Goal: Task Accomplishment & Management: Manage account settings

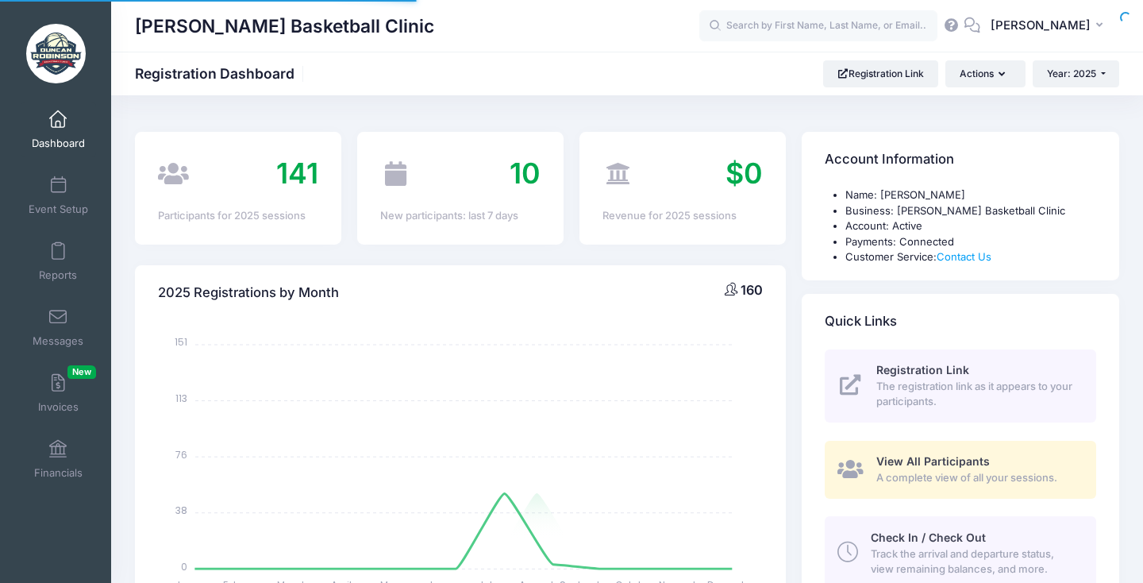
select select
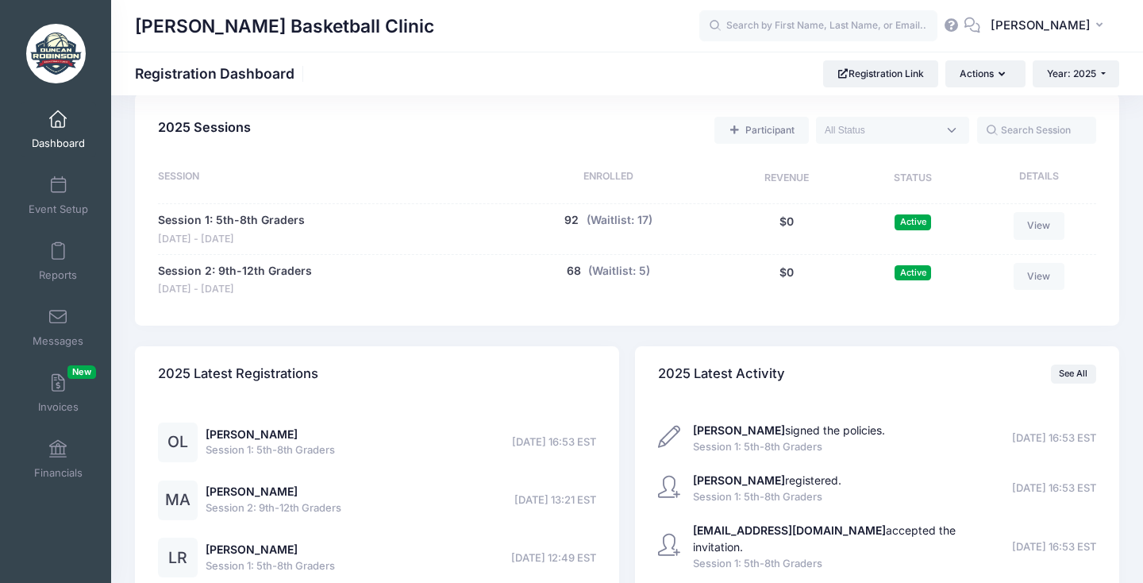
scroll to position [719, 0]
click at [569, 214] on button "92" at bounding box center [571, 222] width 14 height 17
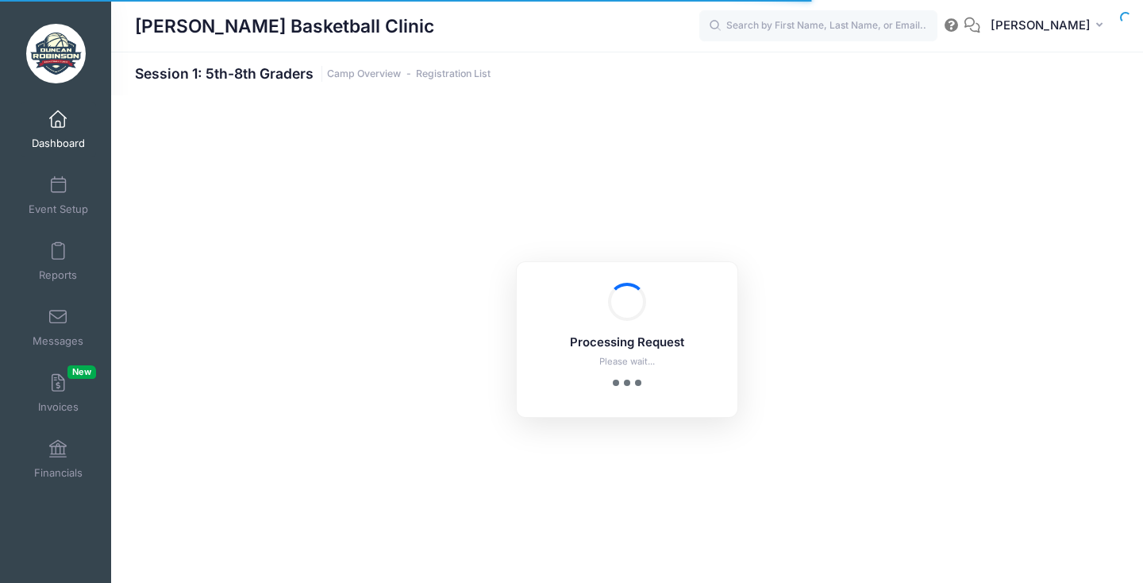
select select "10"
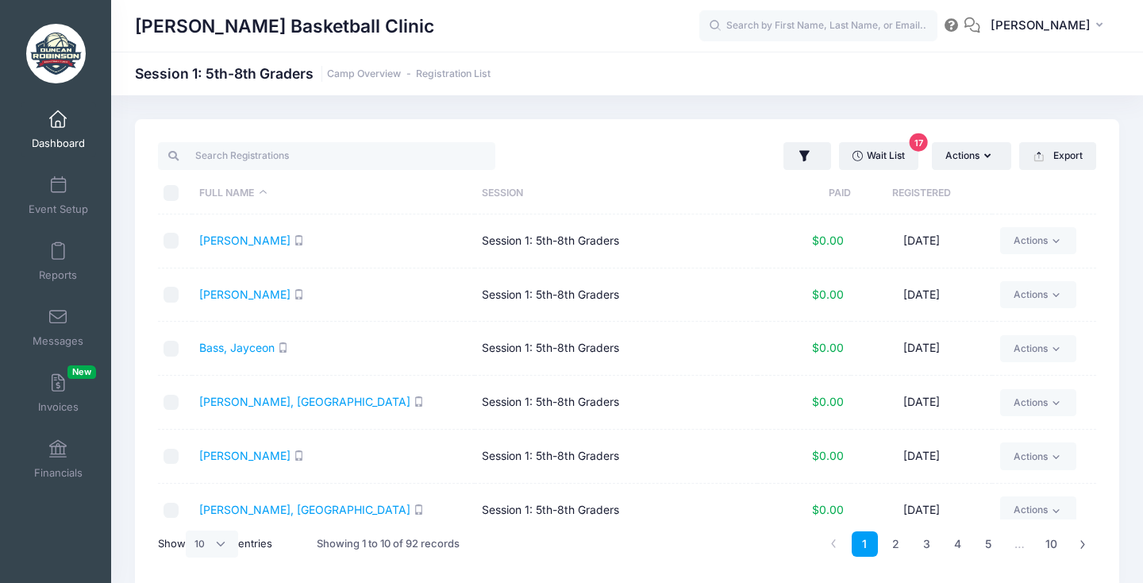
click at [936, 196] on th "Registered" at bounding box center [921, 193] width 141 height 42
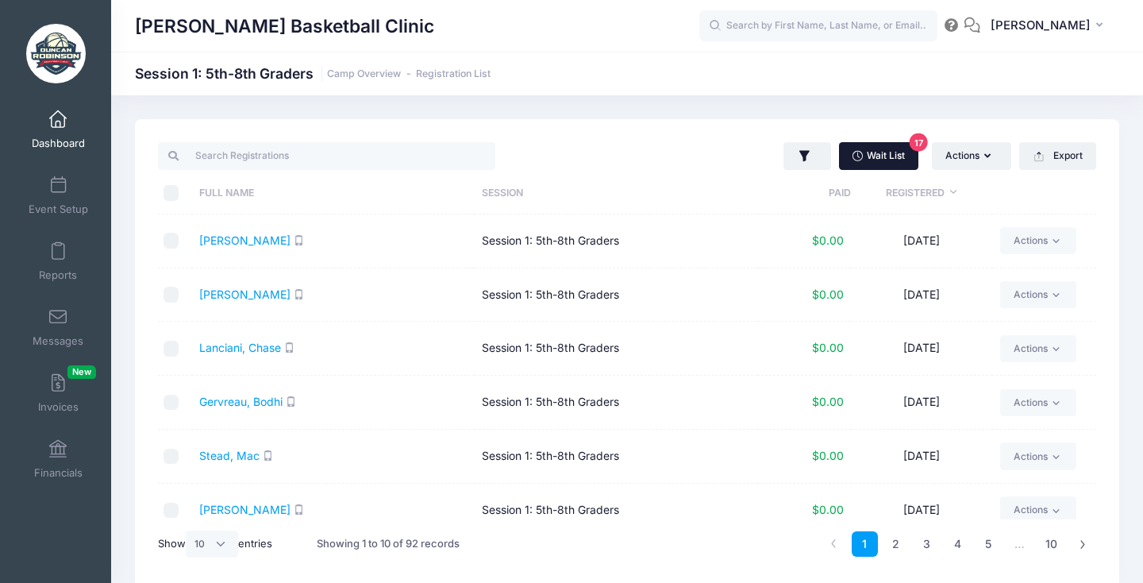
click at [906, 153] on link "Wait List 17" at bounding box center [878, 155] width 79 height 27
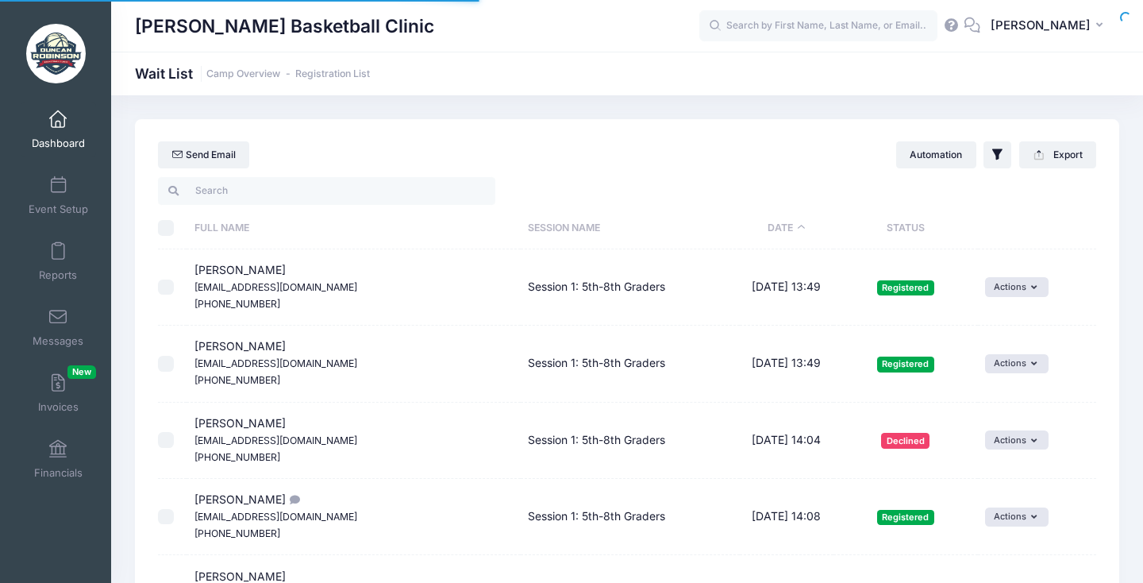
select select "50"
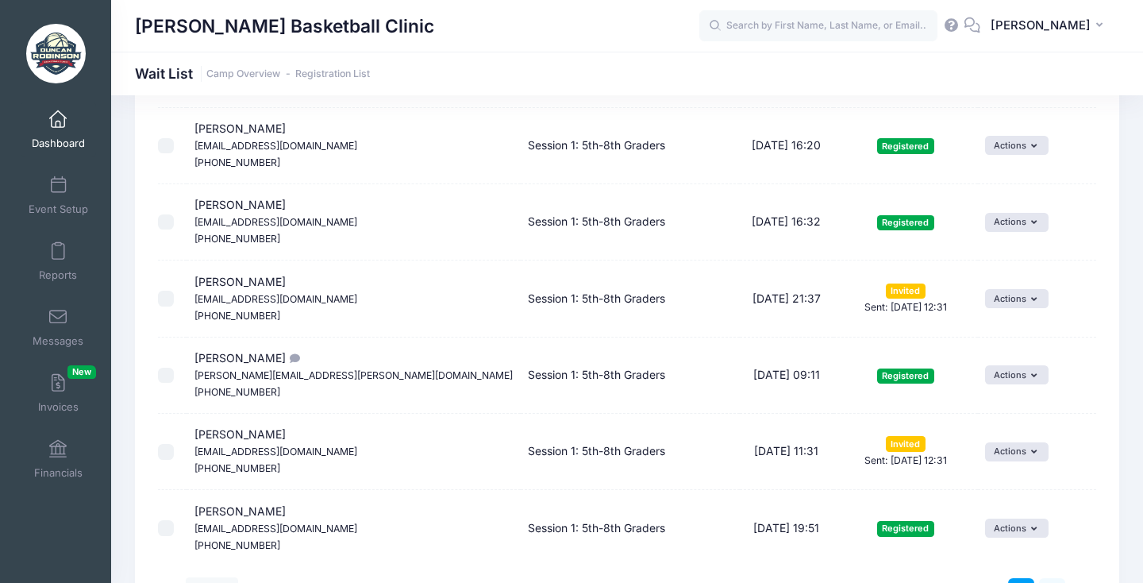
click at [1054, 578] on link "2" at bounding box center [1052, 591] width 26 height 26
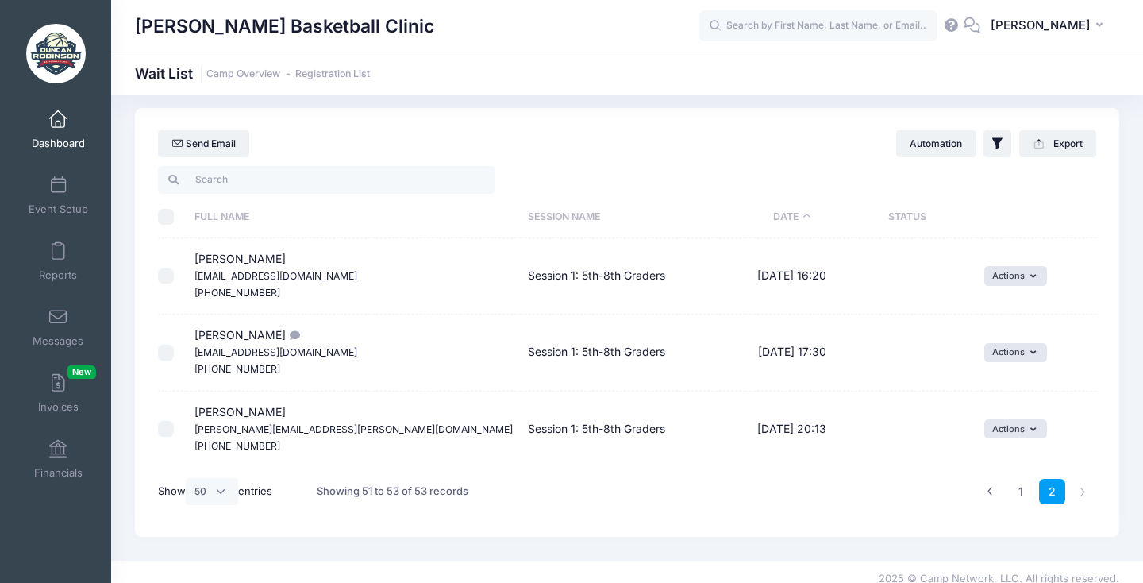
scroll to position [17, 0]
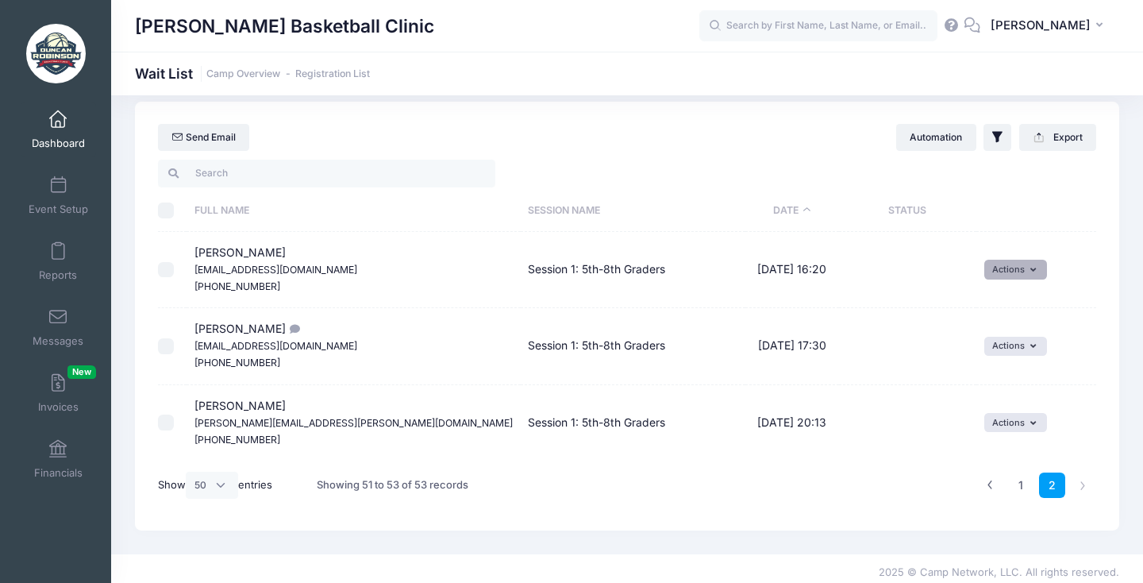
click at [985, 271] on button "Actions" at bounding box center [1015, 269] width 63 height 19
click at [992, 310] on link "Invite" at bounding box center [987, 304] width 69 height 30
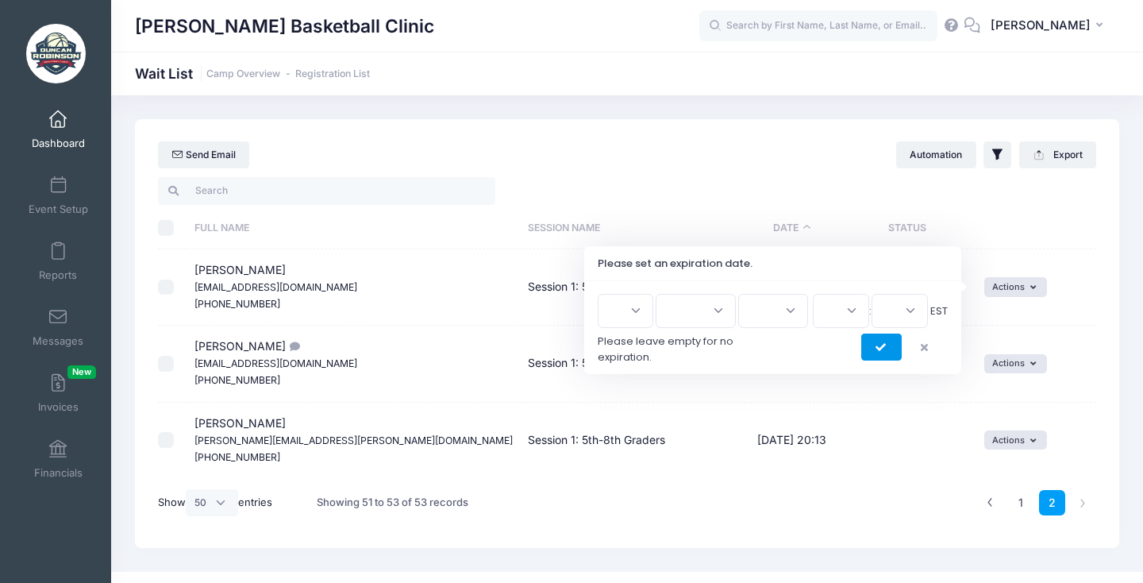
click at [877, 348] on icon "submit" at bounding box center [882, 348] width 13 height 0
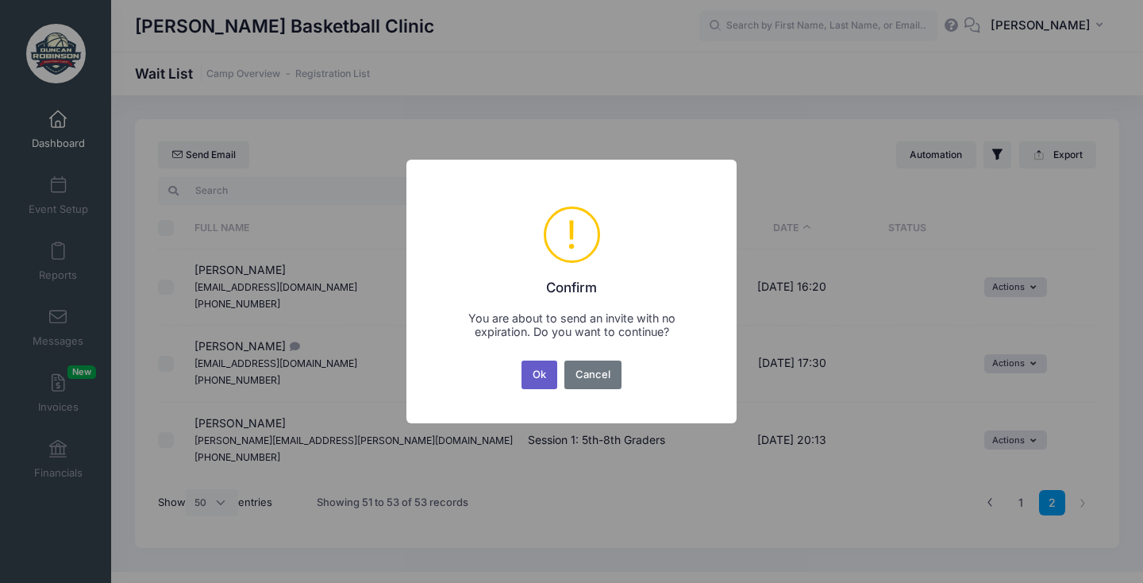
click at [533, 376] on button "Ok" at bounding box center [540, 374] width 37 height 29
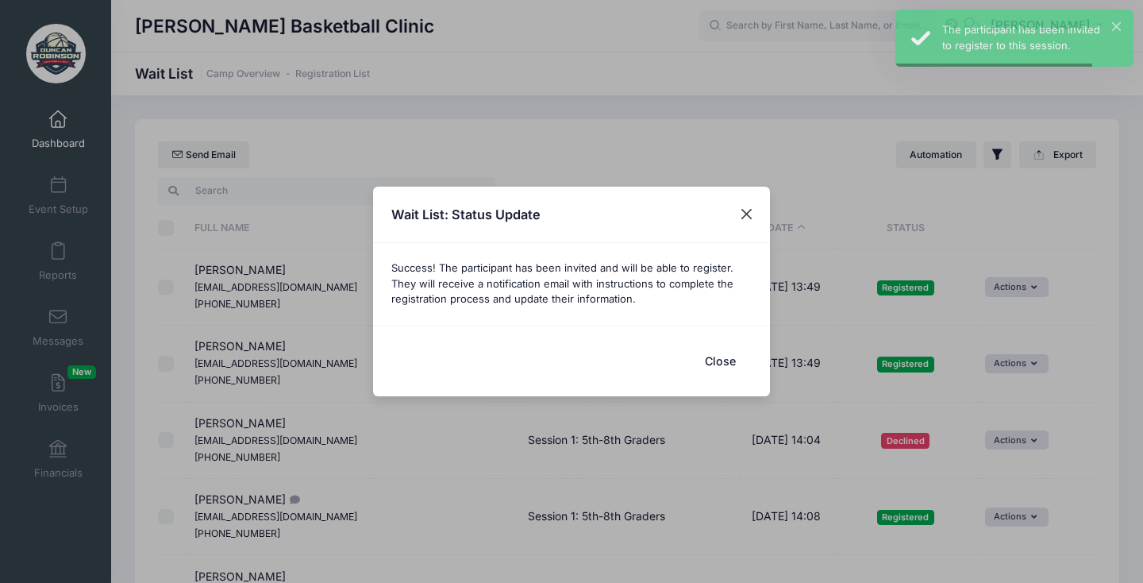
click at [745, 204] on button "Close" at bounding box center [747, 214] width 29 height 29
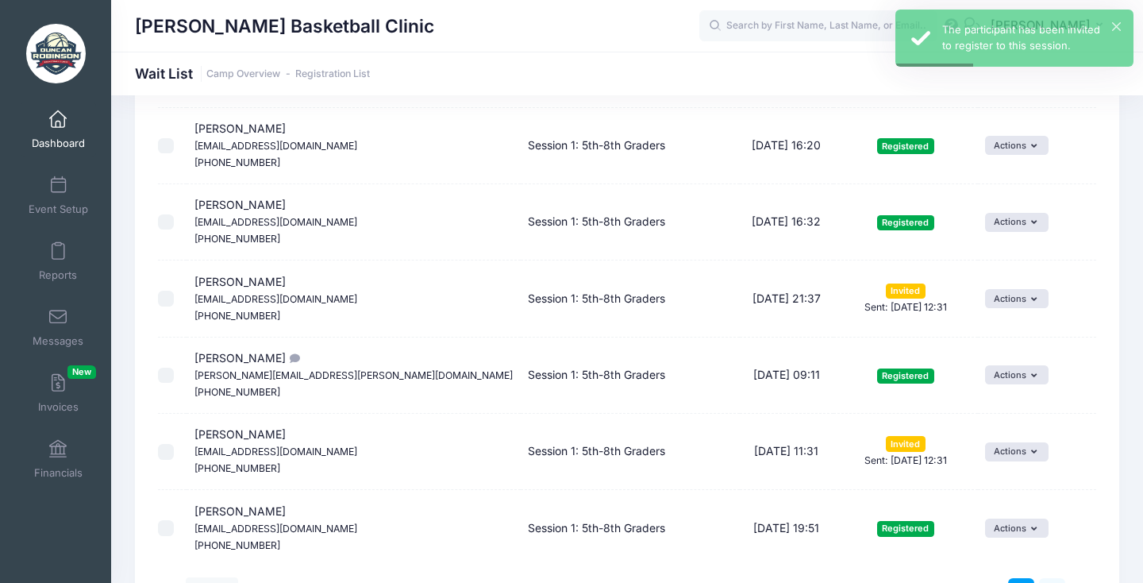
click at [1046, 578] on link "2" at bounding box center [1052, 591] width 26 height 26
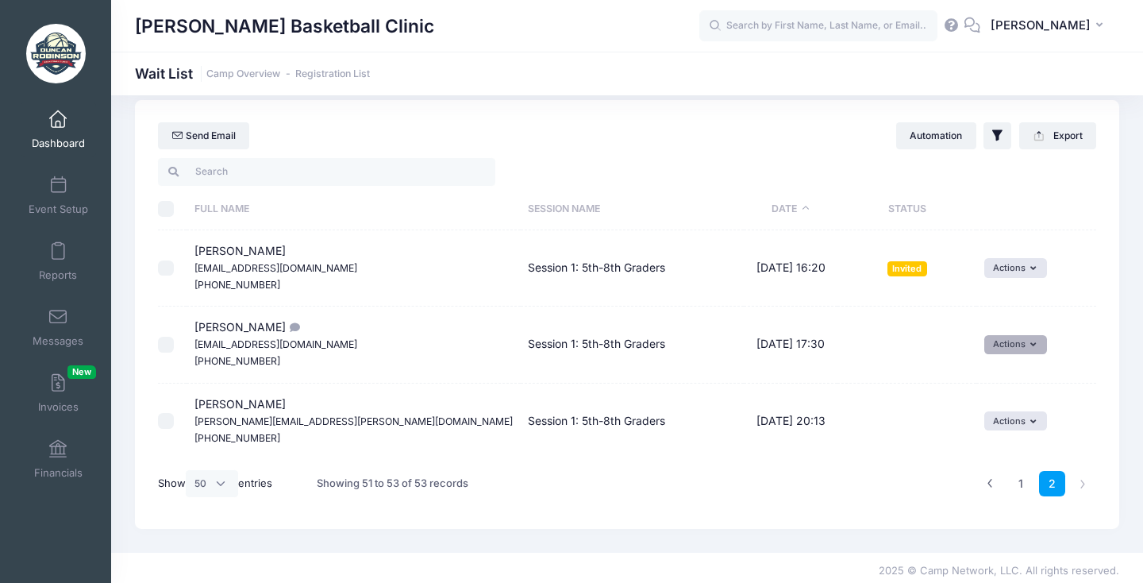
click at [1031, 345] on icon "button" at bounding box center [1037, 345] width 12 height 0
click at [986, 382] on link "Invite" at bounding box center [987, 377] width 69 height 30
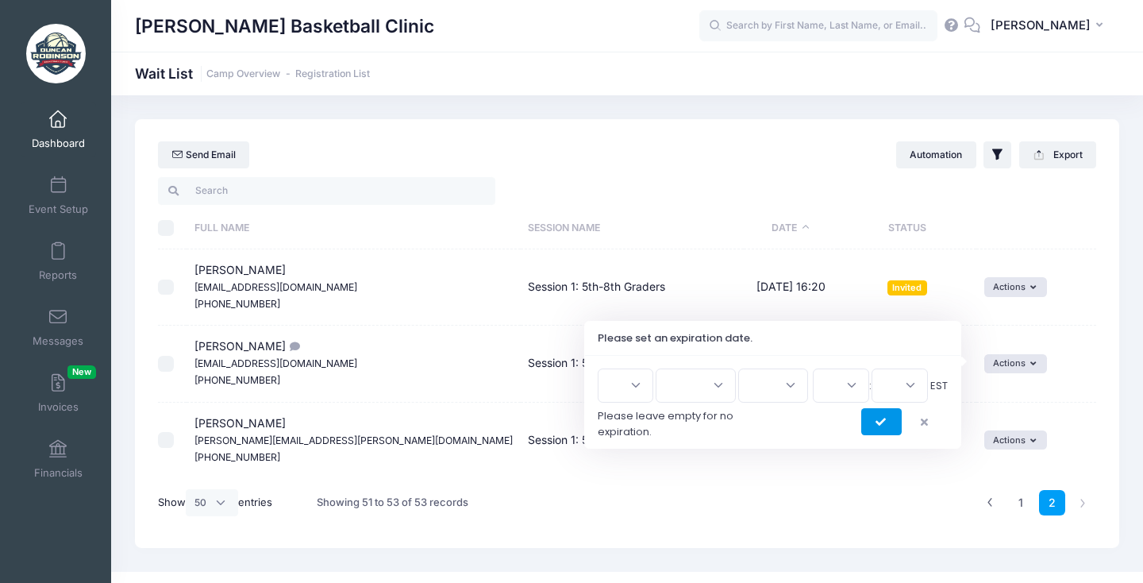
click at [876, 422] on icon "submit" at bounding box center [882, 422] width 13 height 0
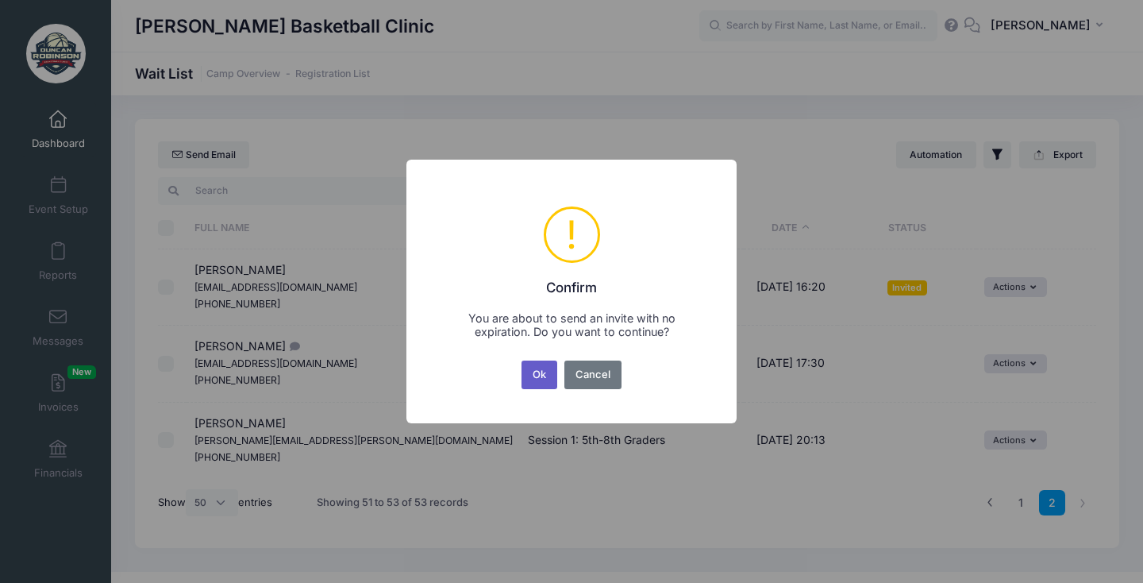
click at [537, 376] on button "Ok" at bounding box center [540, 374] width 37 height 29
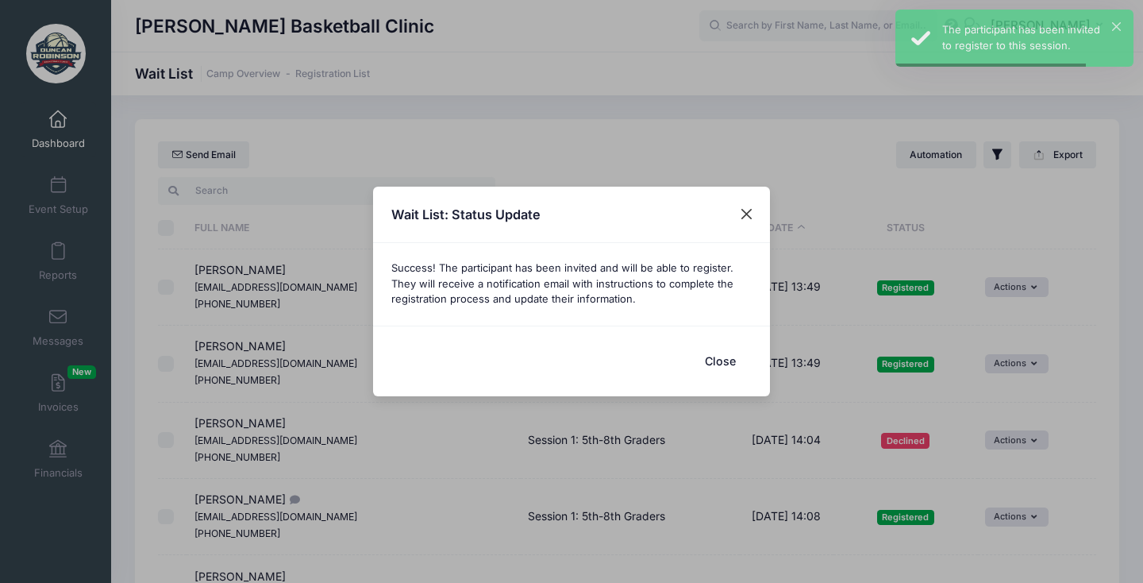
click at [738, 213] on button "Close" at bounding box center [747, 214] width 29 height 29
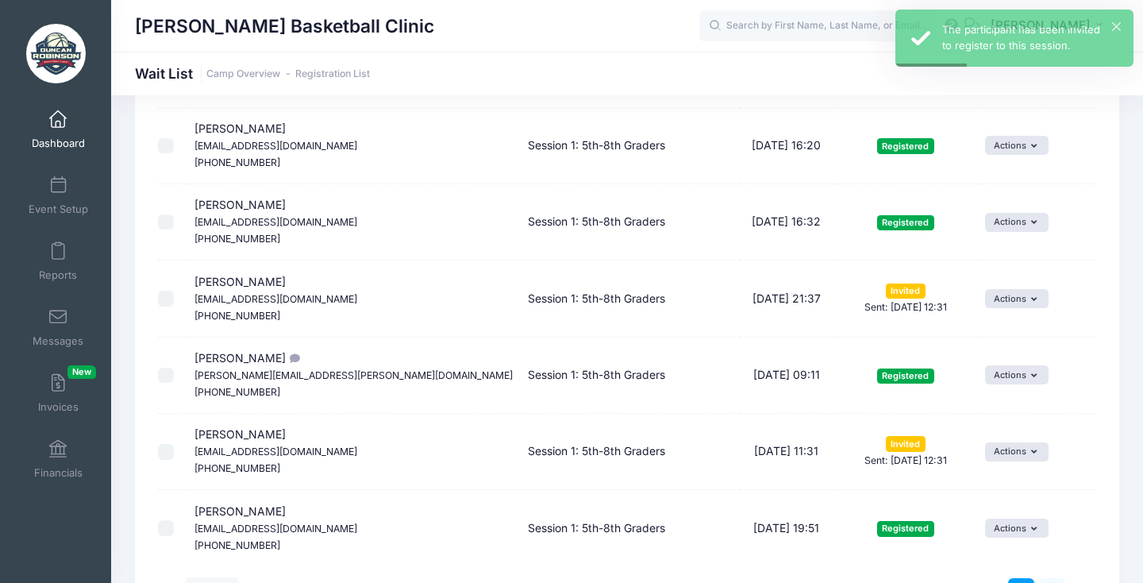
click at [1050, 578] on link "2" at bounding box center [1052, 591] width 26 height 26
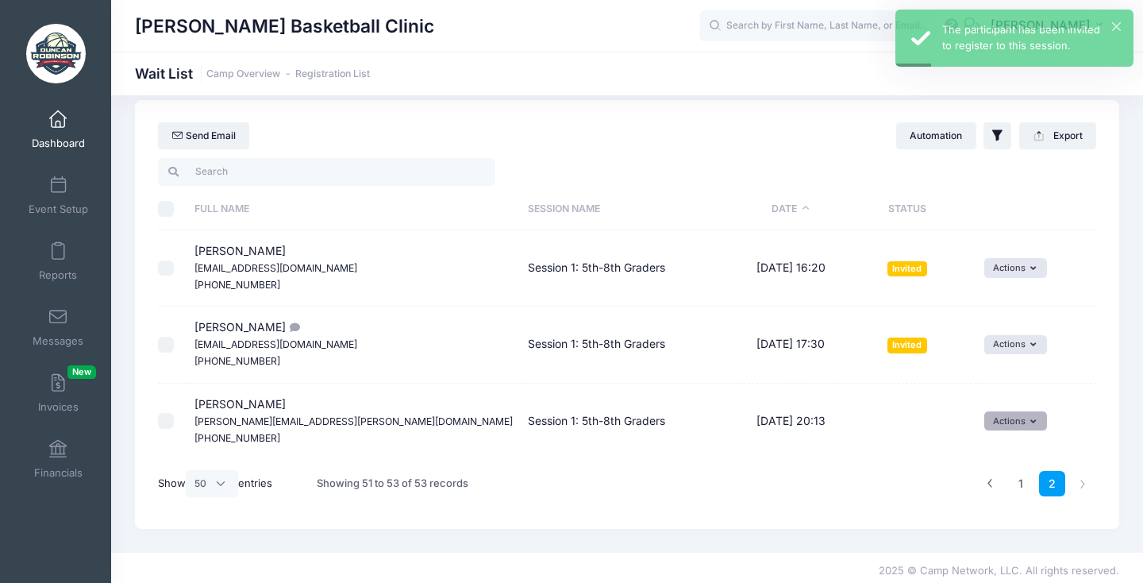
click at [999, 425] on button "Actions" at bounding box center [1015, 420] width 63 height 19
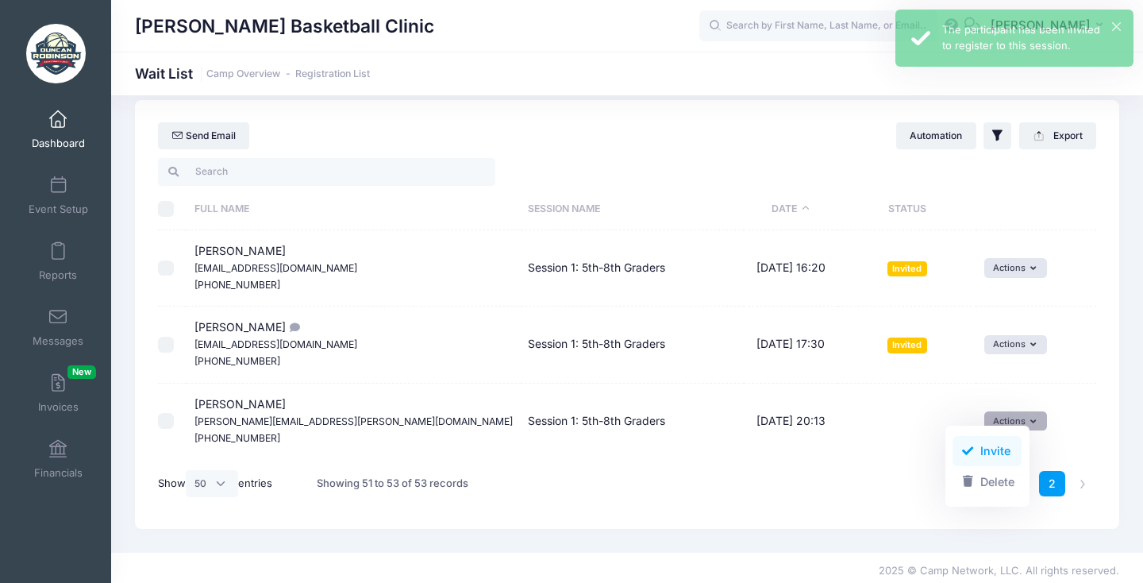
click at [982, 444] on link "Invite" at bounding box center [987, 451] width 69 height 30
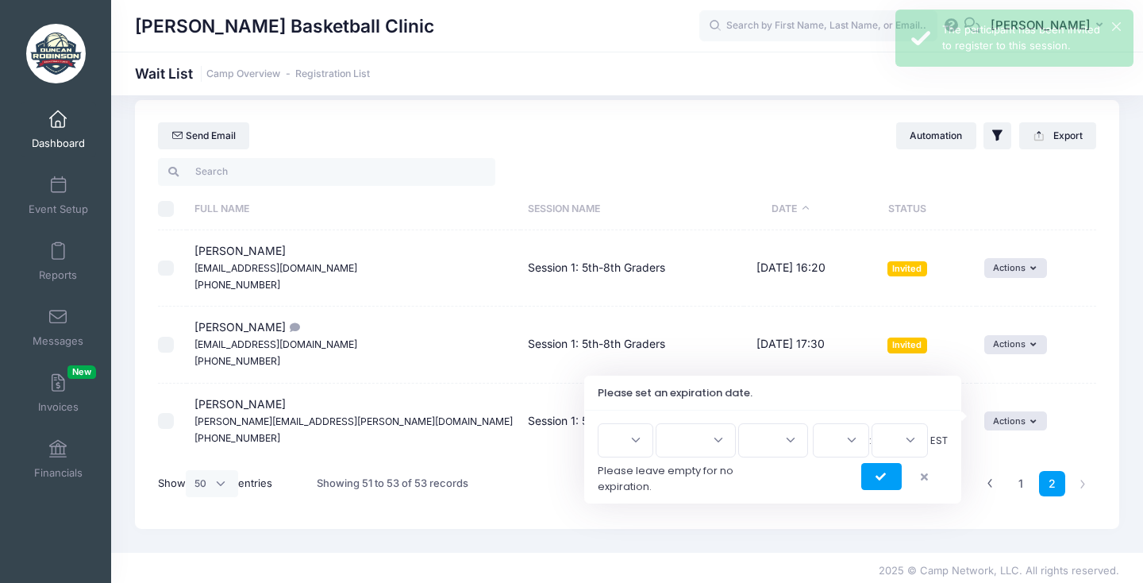
scroll to position [0, 0]
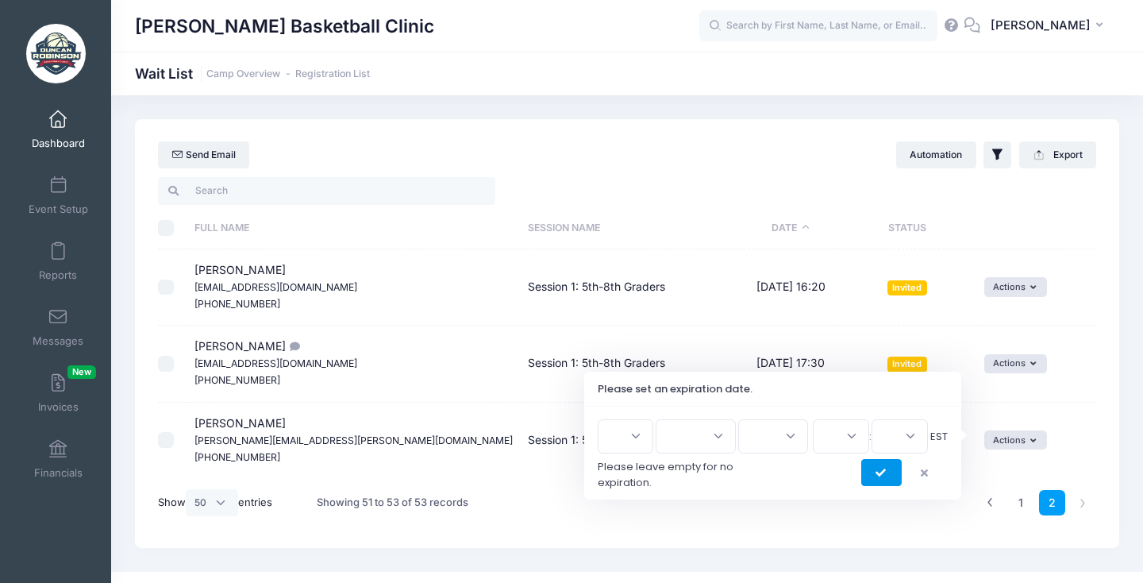
click at [892, 469] on button "submit" at bounding box center [881, 472] width 40 height 27
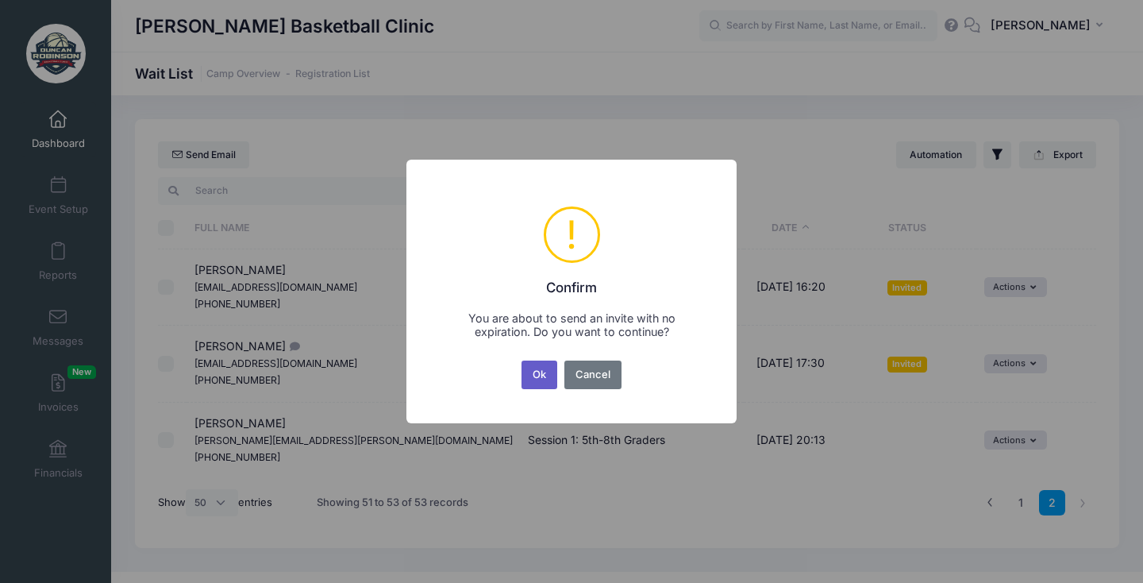
click at [543, 386] on button "Ok" at bounding box center [540, 374] width 37 height 29
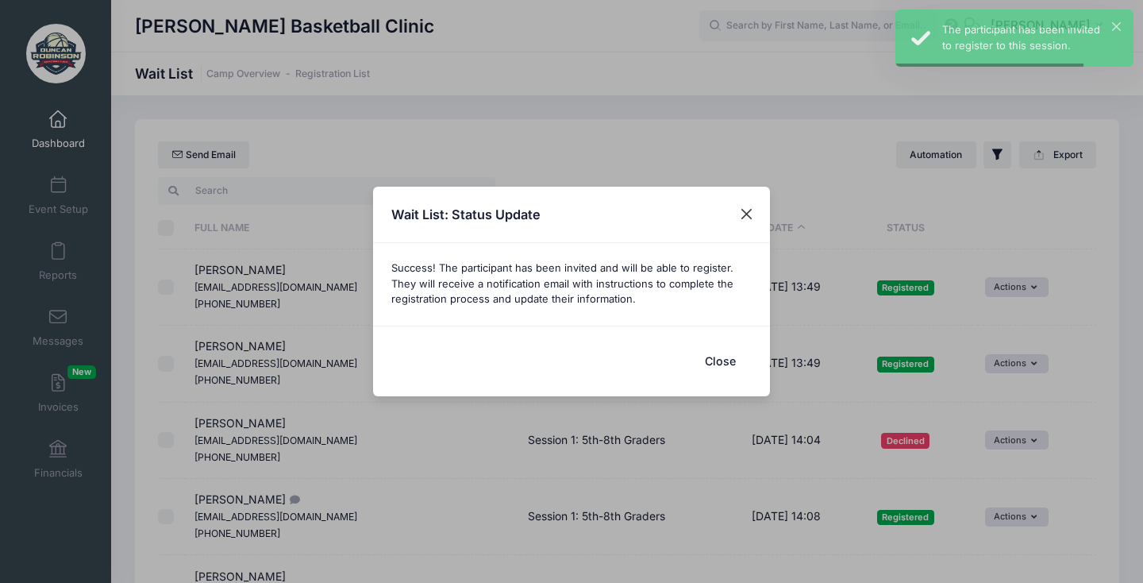
click at [750, 205] on button "Close" at bounding box center [747, 214] width 29 height 29
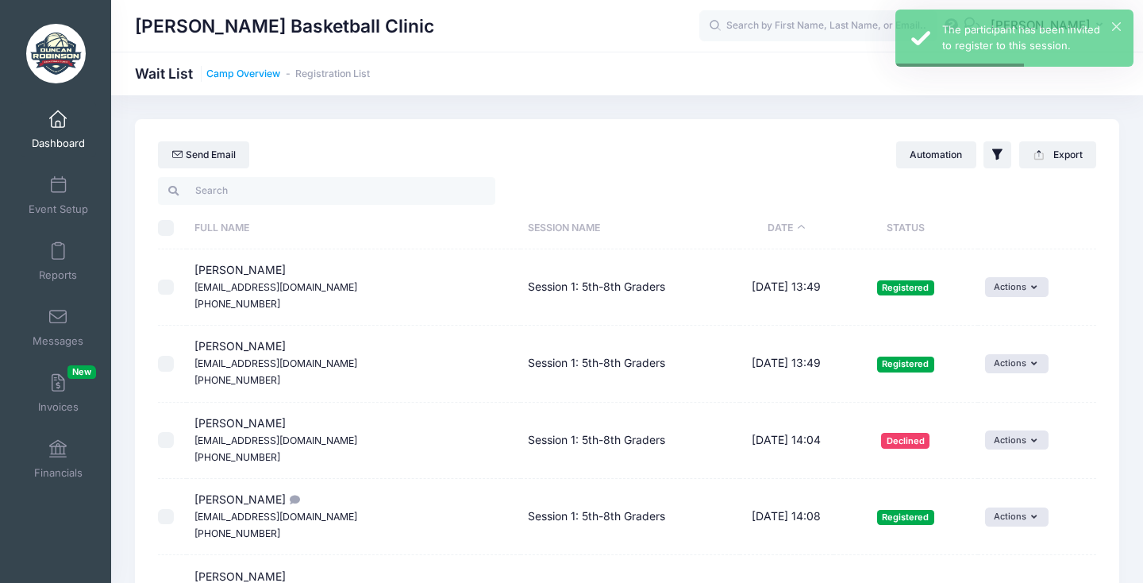
click at [260, 71] on link "Camp Overview" at bounding box center [243, 74] width 74 height 12
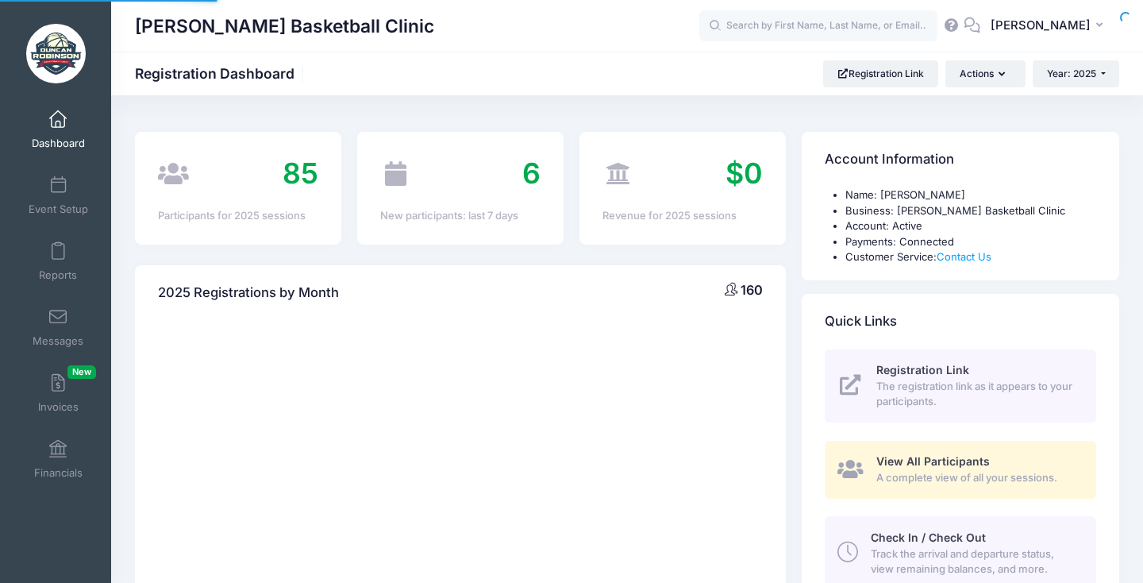
select select
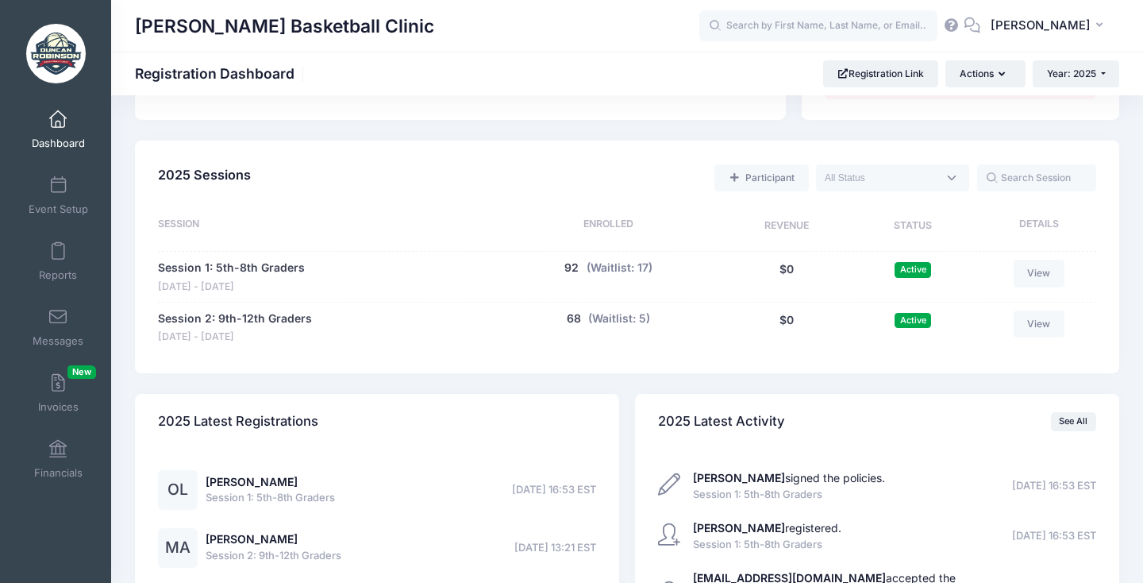
scroll to position [650, 0]
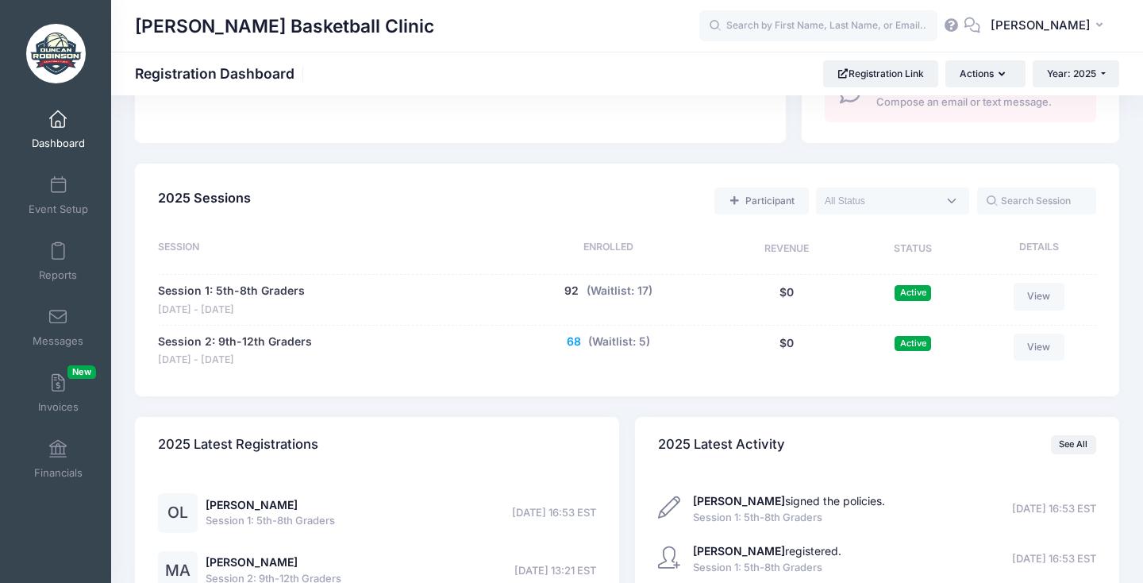
click at [572, 333] on button "68" at bounding box center [574, 341] width 14 height 17
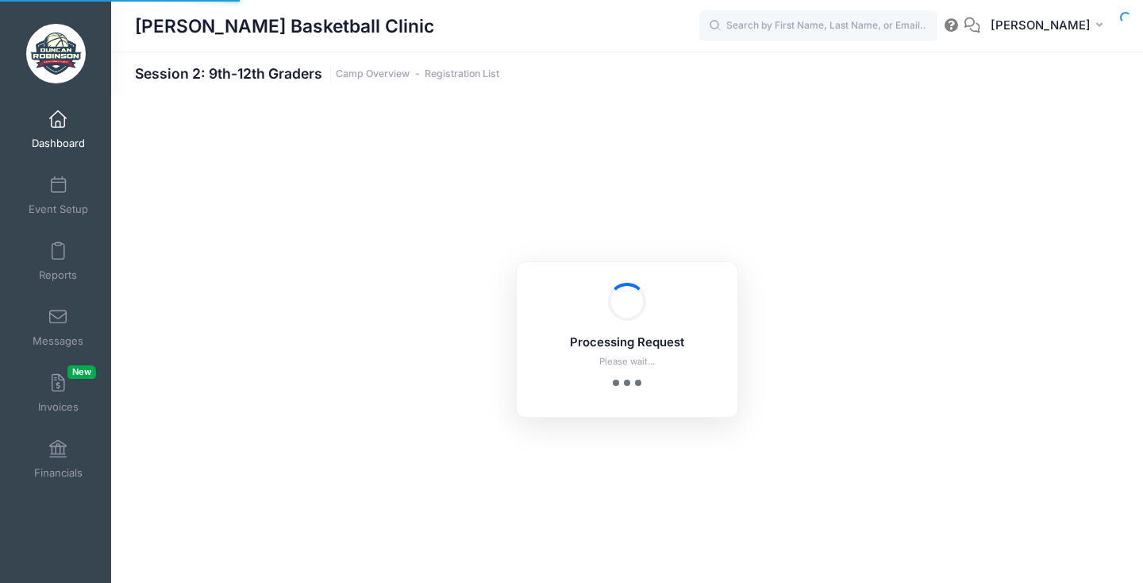
select select "10"
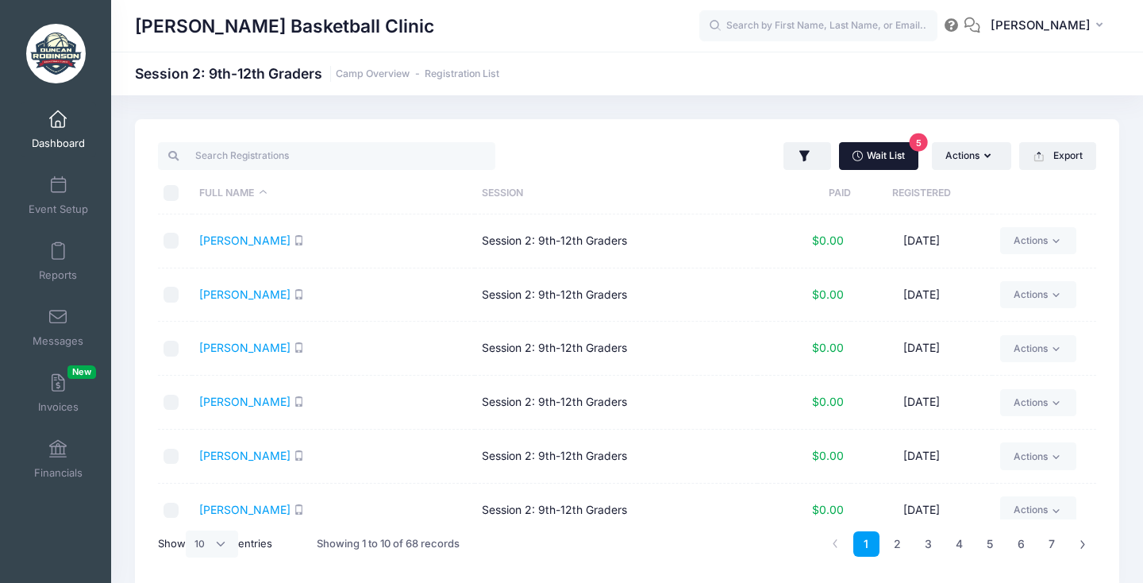
click at [895, 152] on link "Wait List 5" at bounding box center [878, 155] width 79 height 27
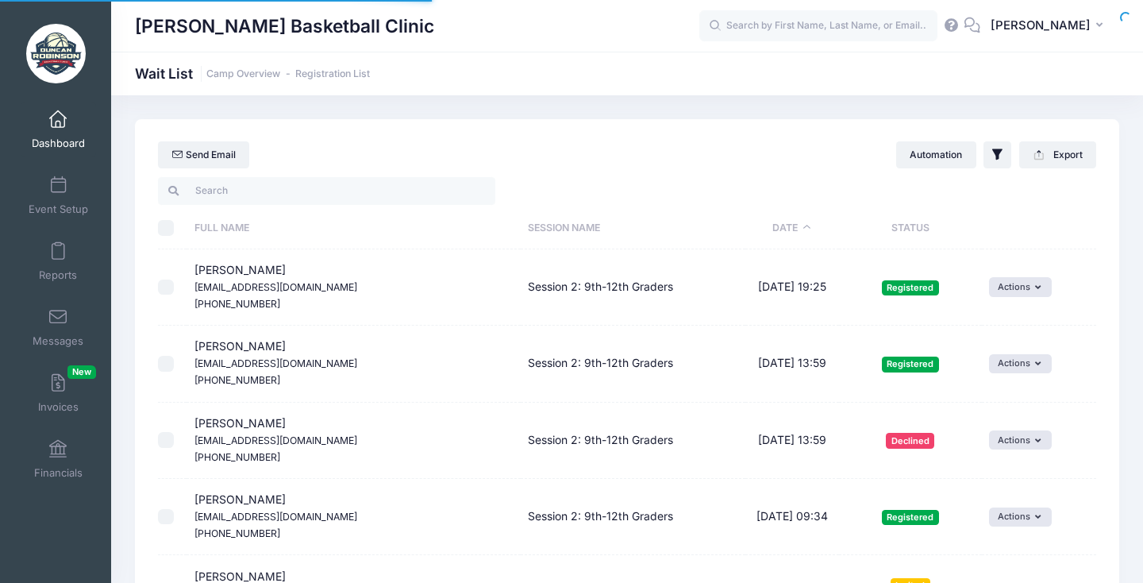
select select "50"
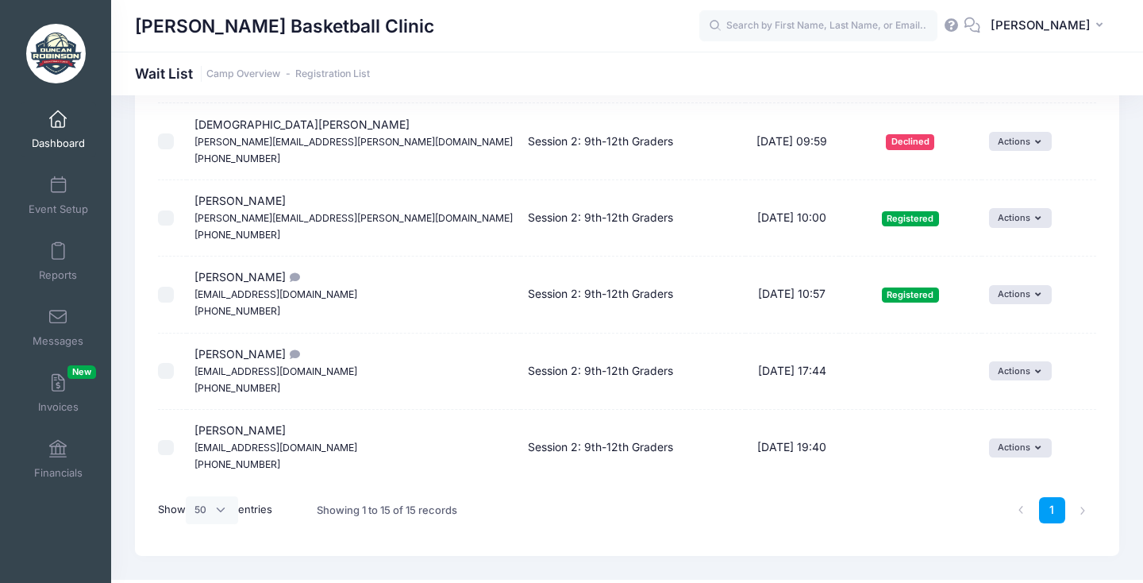
scroll to position [910, 0]
click at [1005, 362] on button "Actions" at bounding box center [1020, 371] width 63 height 19
click at [996, 376] on link "Invite" at bounding box center [995, 377] width 69 height 30
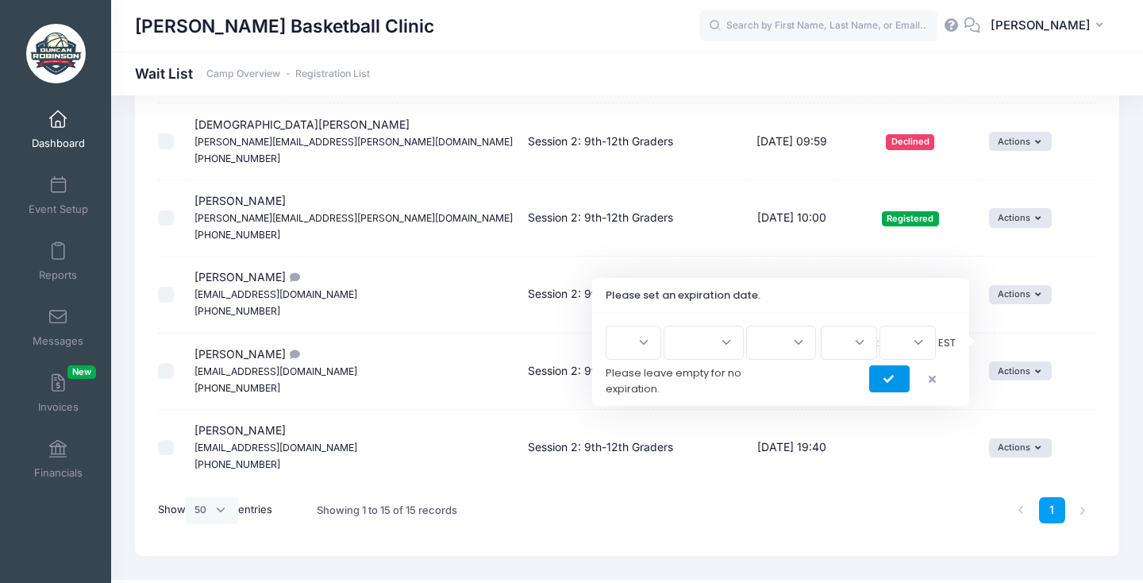
scroll to position [910, 0]
click at [886, 380] on icon "submit" at bounding box center [890, 380] width 13 height 0
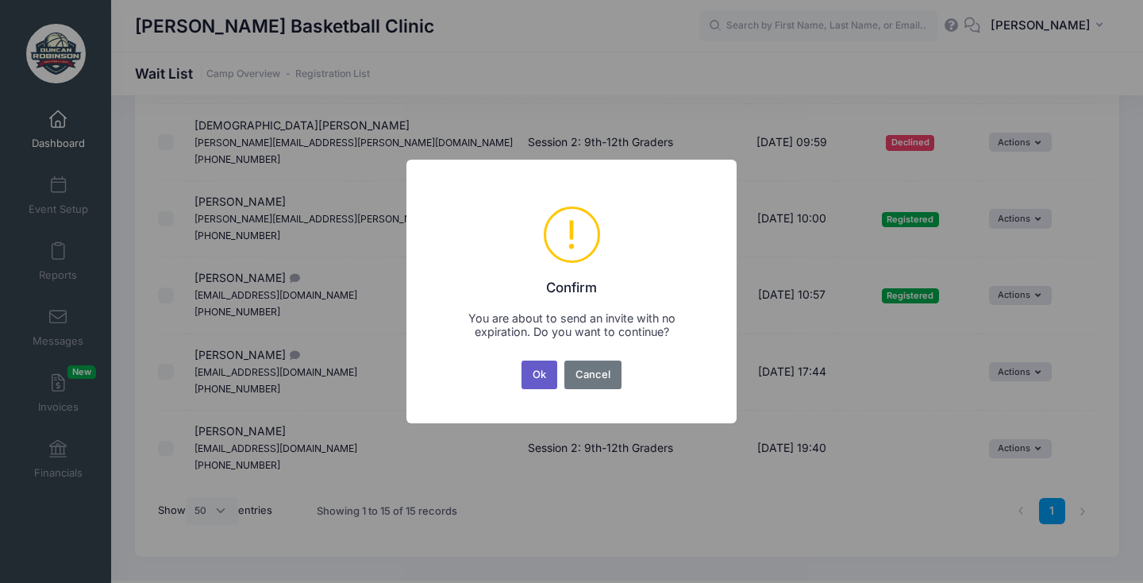
click at [537, 366] on button "Ok" at bounding box center [540, 374] width 37 height 29
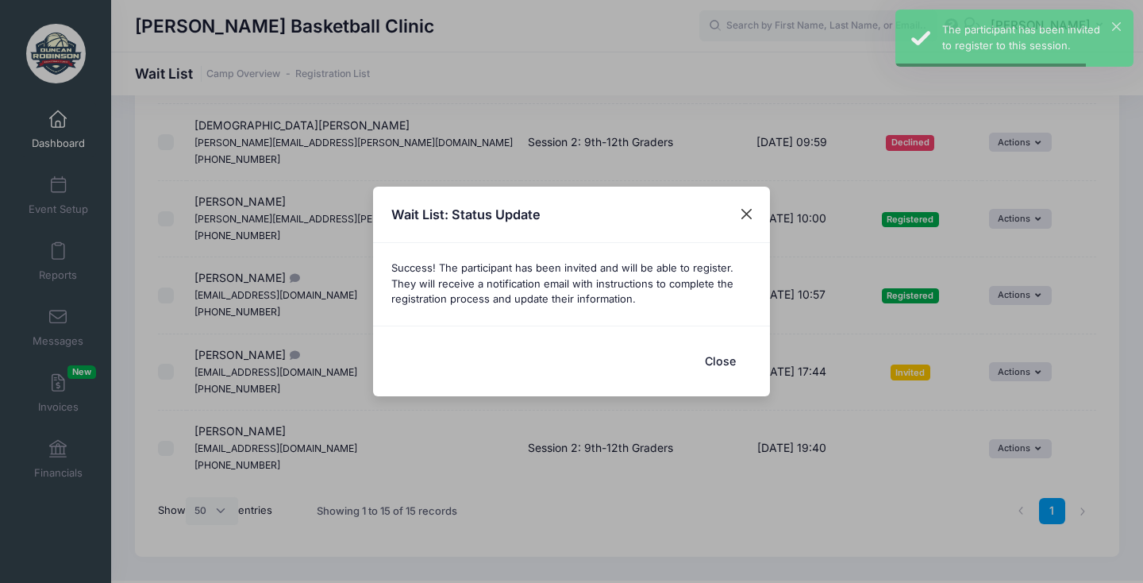
click at [757, 219] on button "Close" at bounding box center [747, 214] width 29 height 29
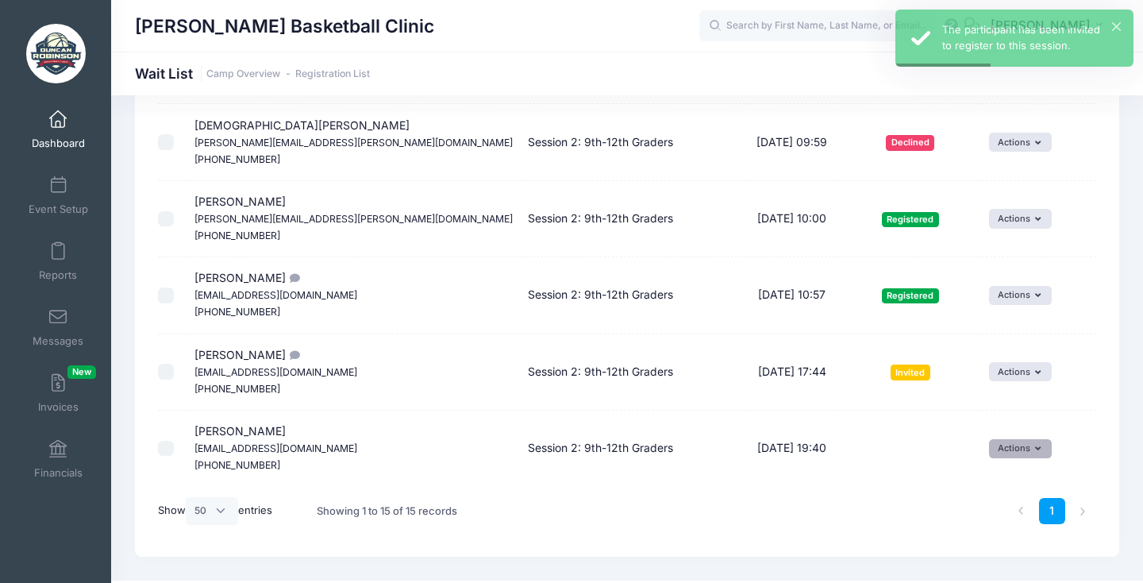
click at [1035, 449] on icon "button" at bounding box center [1041, 449] width 12 height 0
click at [985, 443] on link "Invite" at bounding box center [995, 451] width 69 height 30
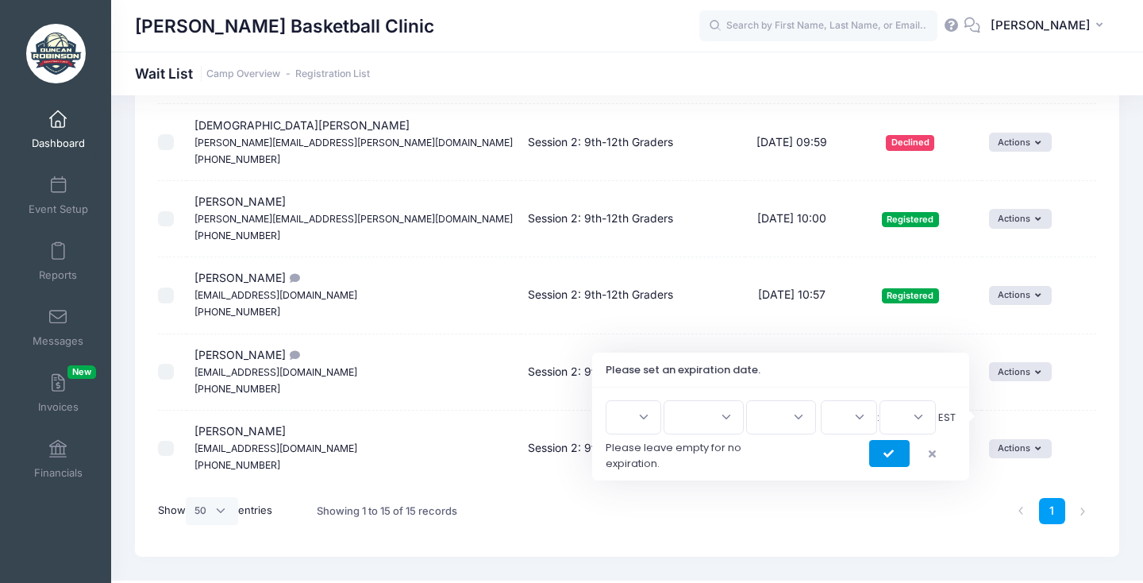
click at [884, 454] on icon "submit" at bounding box center [890, 454] width 13 height 0
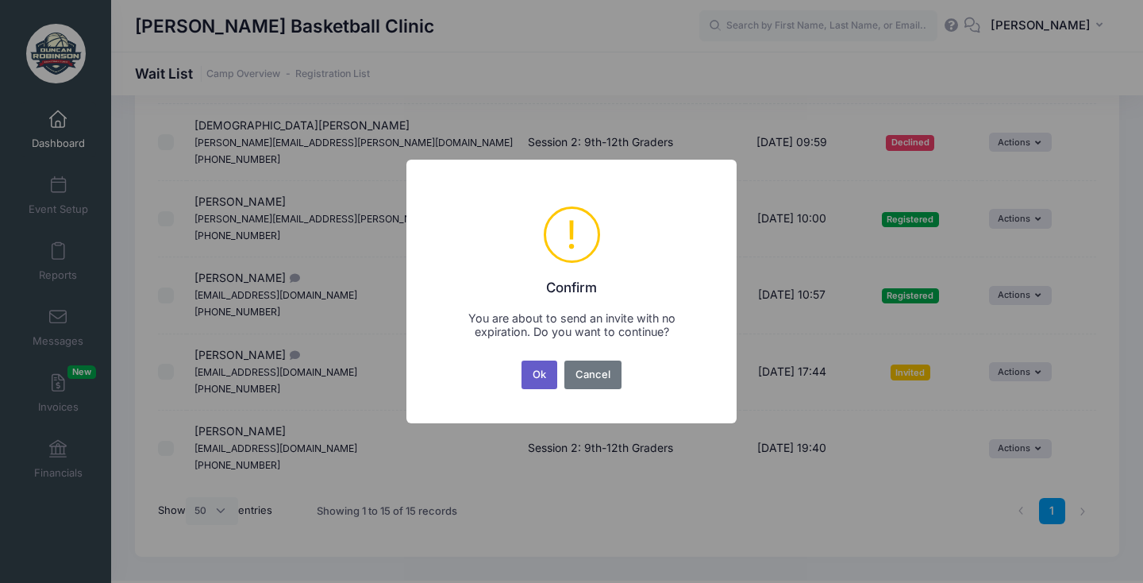
click at [545, 377] on button "Ok" at bounding box center [540, 374] width 37 height 29
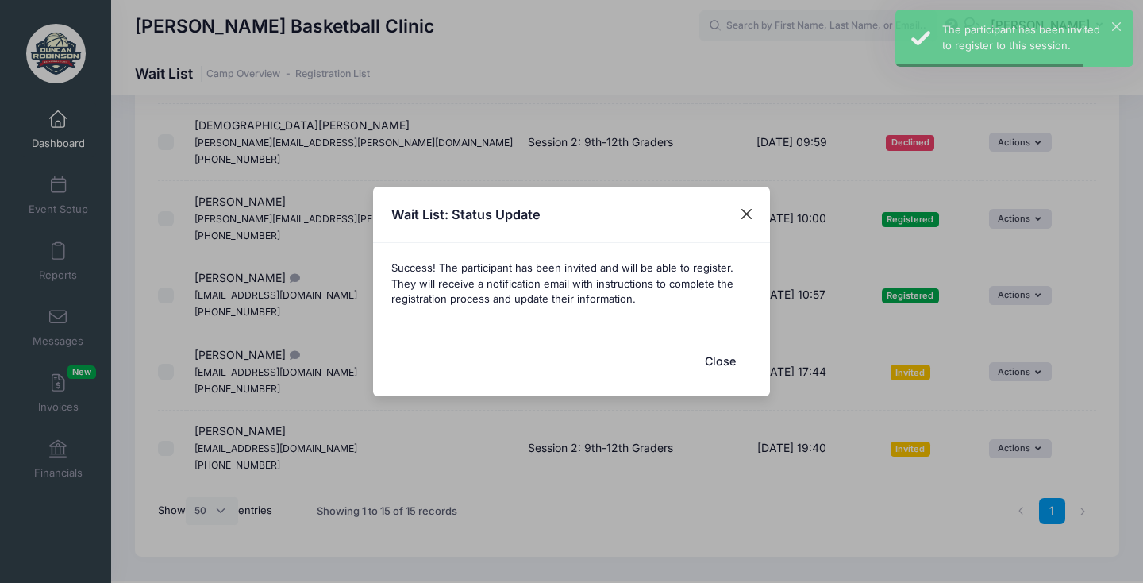
click at [742, 212] on button "Close" at bounding box center [747, 214] width 29 height 29
